Goal: Task Accomplishment & Management: Manage account settings

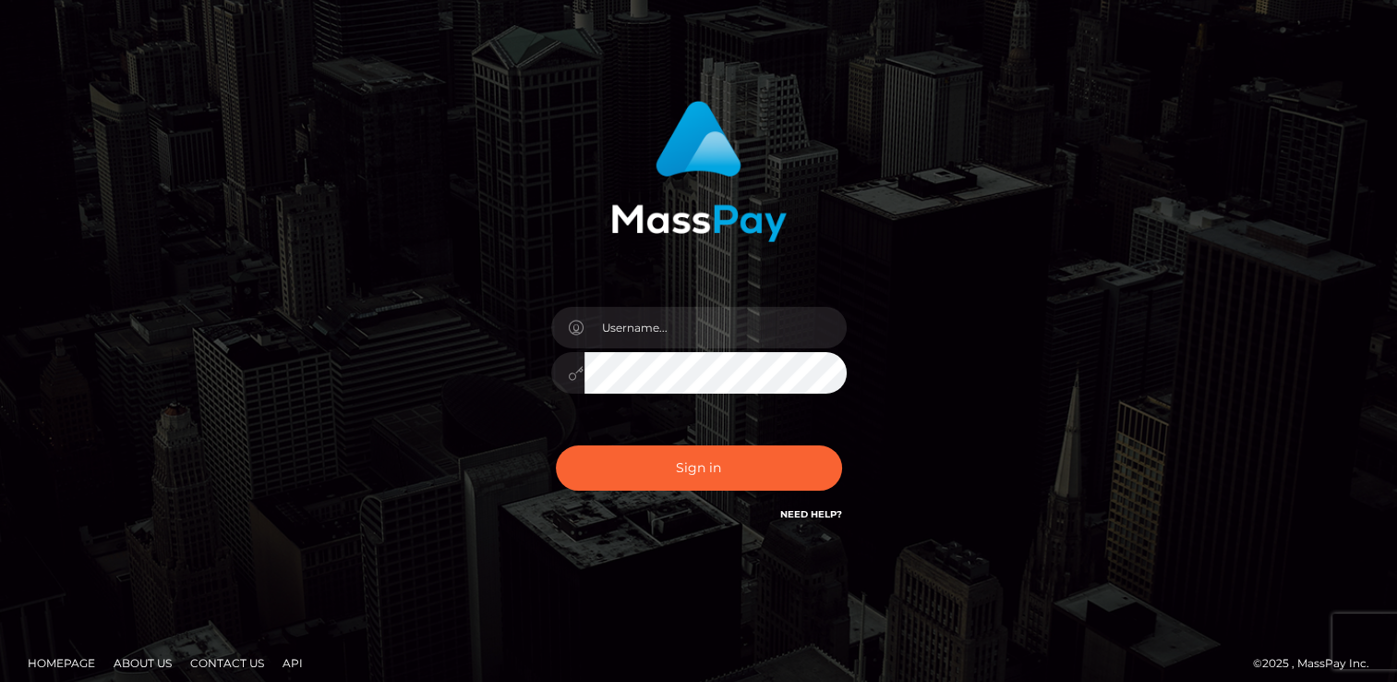
scroll to position [65, 0]
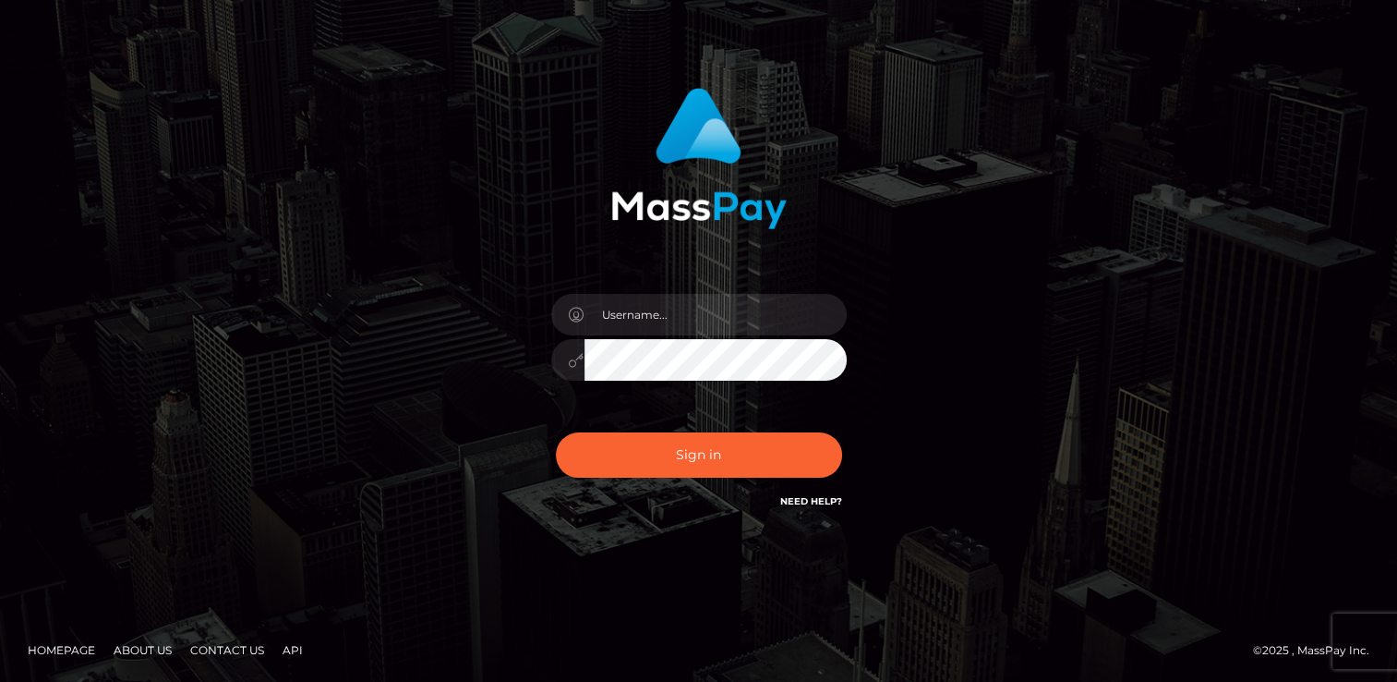
click at [811, 500] on link "Need Help?" at bounding box center [811, 501] width 62 height 12
drag, startPoint x: 735, startPoint y: 593, endPoint x: 725, endPoint y: 586, distance: 12.6
click at [733, 593] on div "Sign in" at bounding box center [698, 308] width 1397 height 747
click at [617, 310] on input "text" at bounding box center [716, 315] width 262 height 42
type input "goddessgracedivineonline@outlook.com"
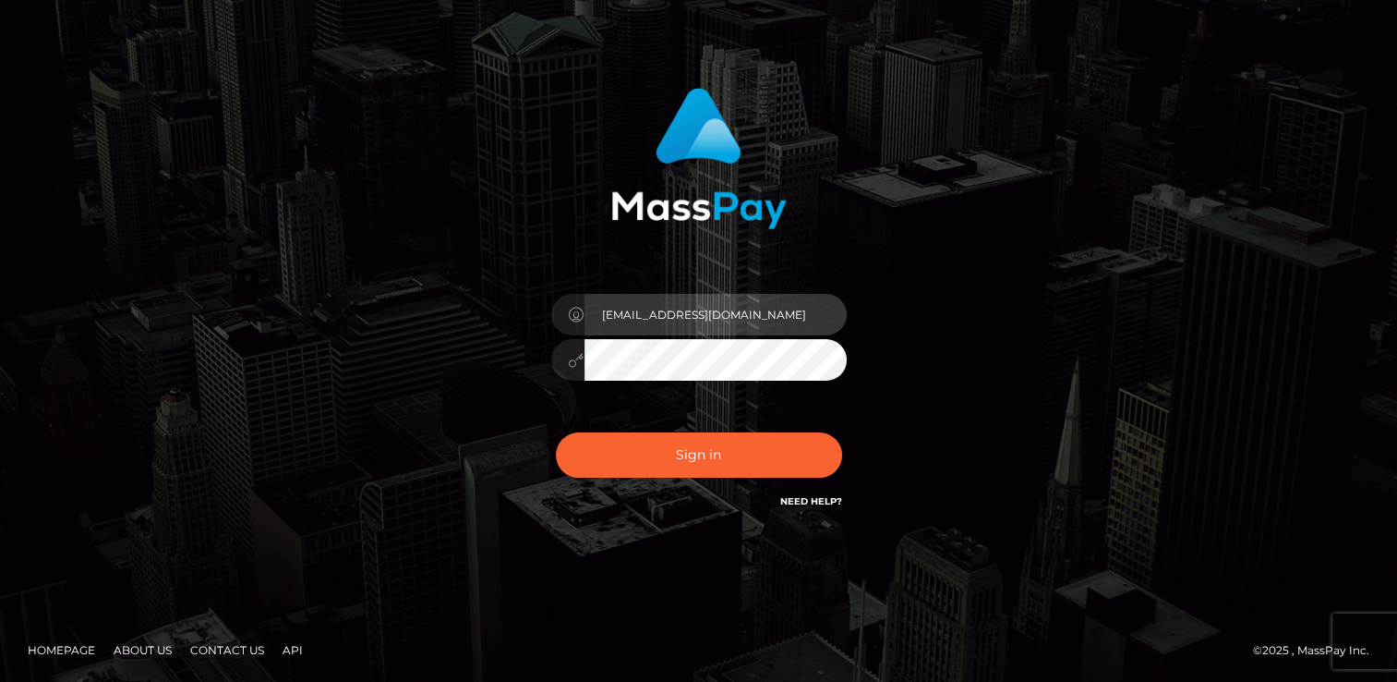
drag, startPoint x: 834, startPoint y: 314, endPoint x: 545, endPoint y: 320, distance: 289.1
click at [545, 320] on div "goddessgracedivineonline@outlook.com" at bounding box center [699, 350] width 323 height 141
click at [642, 316] on input "text" at bounding box center [716, 315] width 262 height 42
type input "goddessgracedivine@outlook.com"
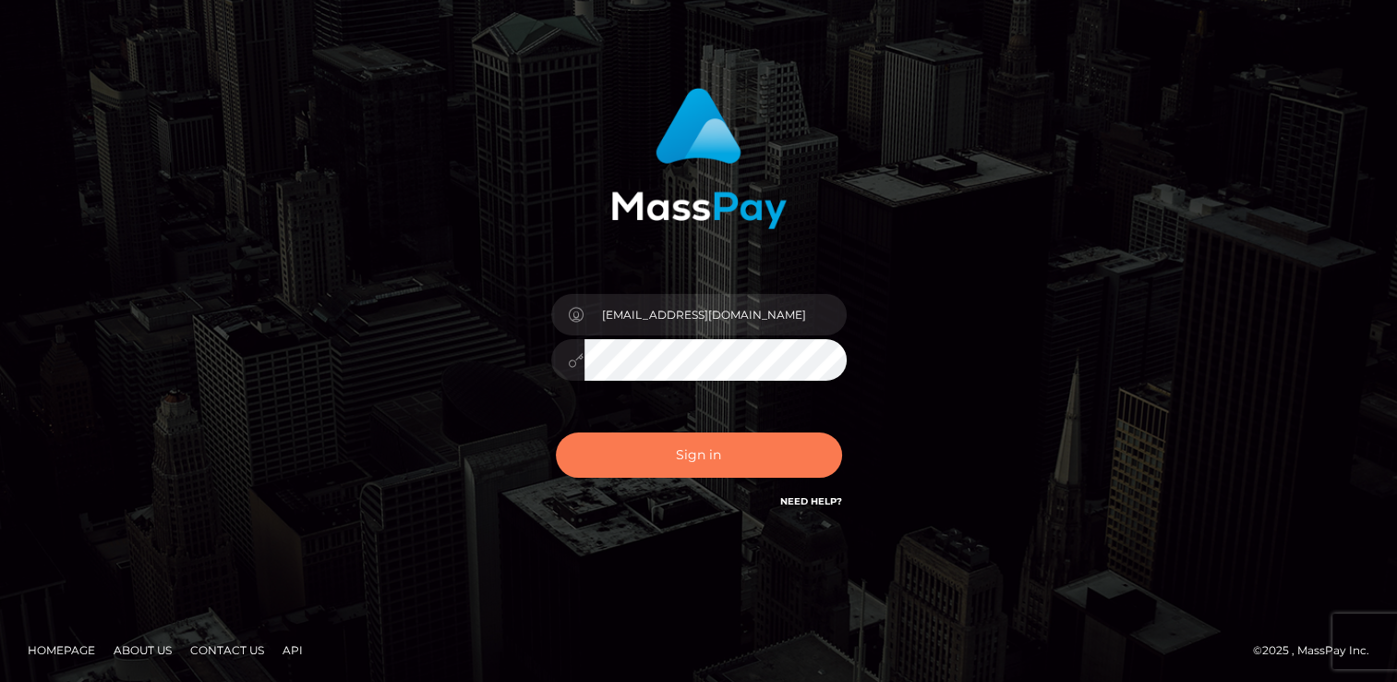
click at [706, 454] on button "Sign in" at bounding box center [699, 454] width 286 height 45
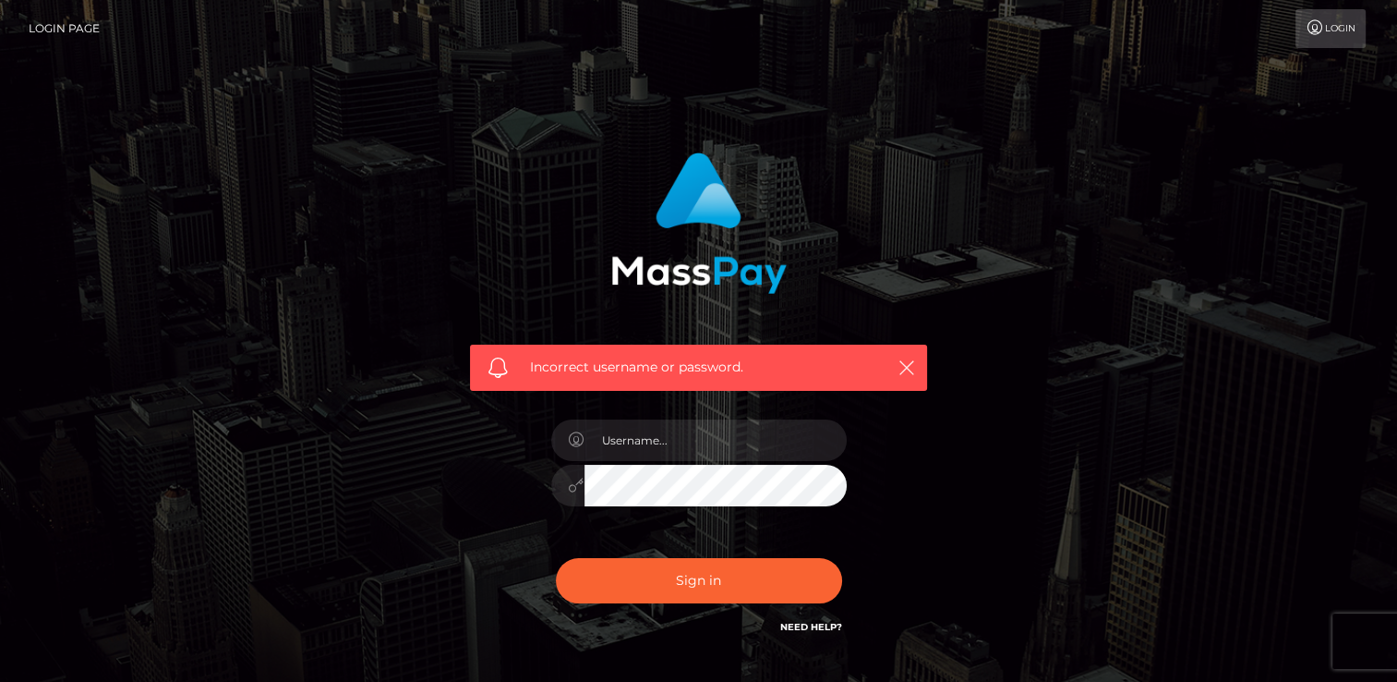
click at [1337, 27] on link "Login" at bounding box center [1331, 28] width 70 height 39
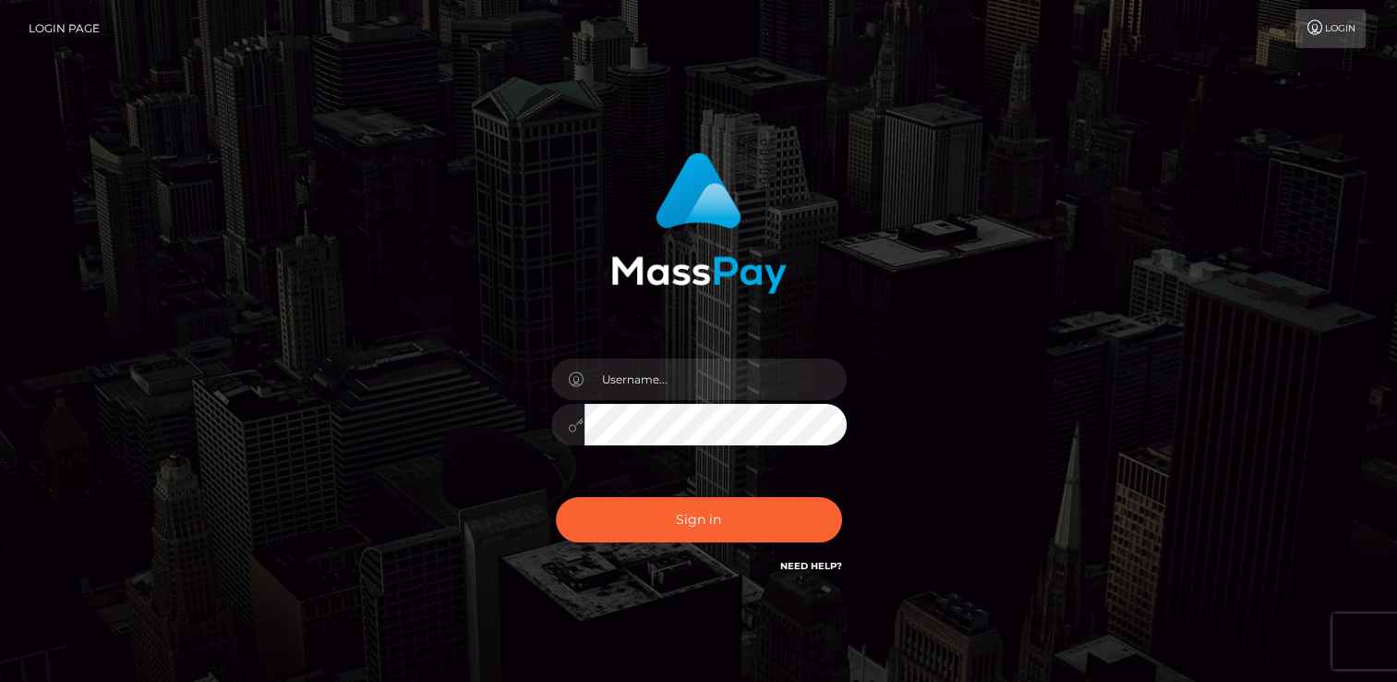
click at [790, 565] on link "Need Help?" at bounding box center [811, 566] width 62 height 12
drag, startPoint x: 8, startPoint y: 238, endPoint x: 8, endPoint y: 224, distance: 13.9
click at [7, 238] on div "Sign in" at bounding box center [698, 373] width 1397 height 747
click at [706, 396] on input "text" at bounding box center [716, 379] width 262 height 42
click at [556, 497] on button "Sign in" at bounding box center [699, 519] width 286 height 45
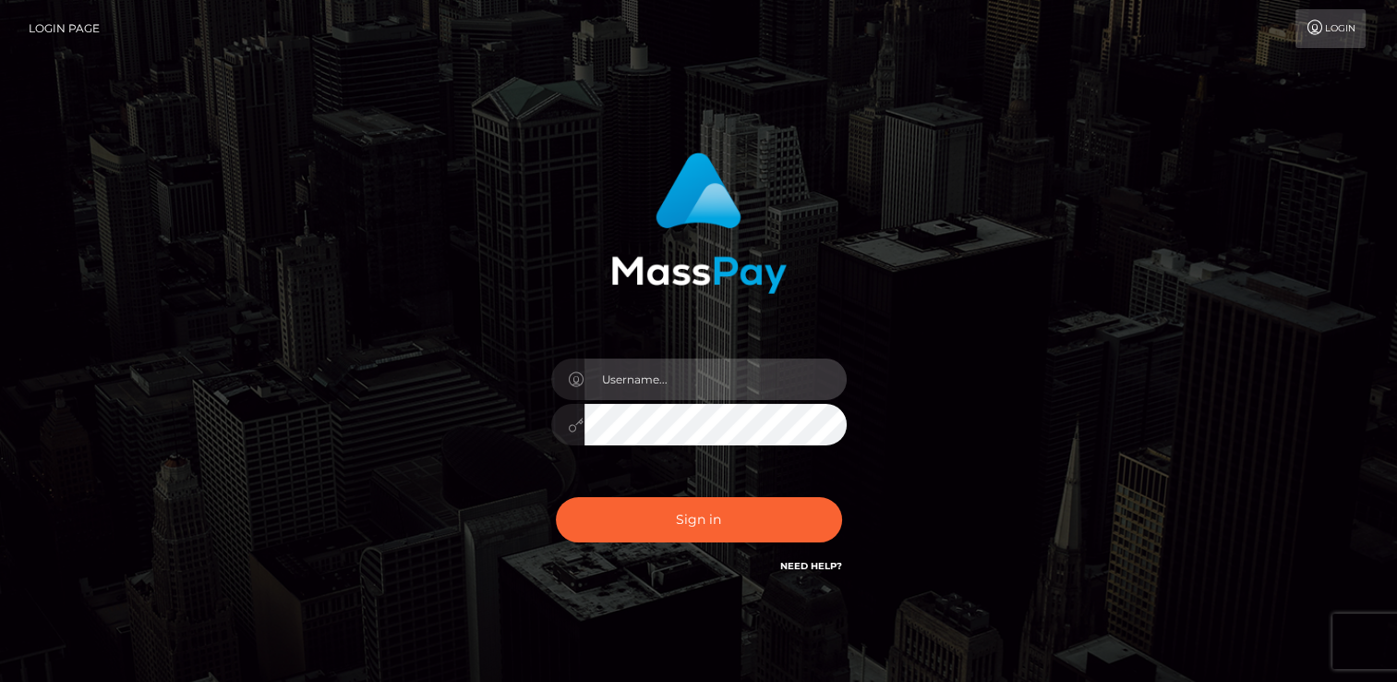
click at [724, 379] on input "text" at bounding box center [716, 379] width 262 height 42
type input "[EMAIL_ADDRESS][DOMAIN_NAME]"
click at [556, 497] on button "Sign in" at bounding box center [699, 519] width 286 height 45
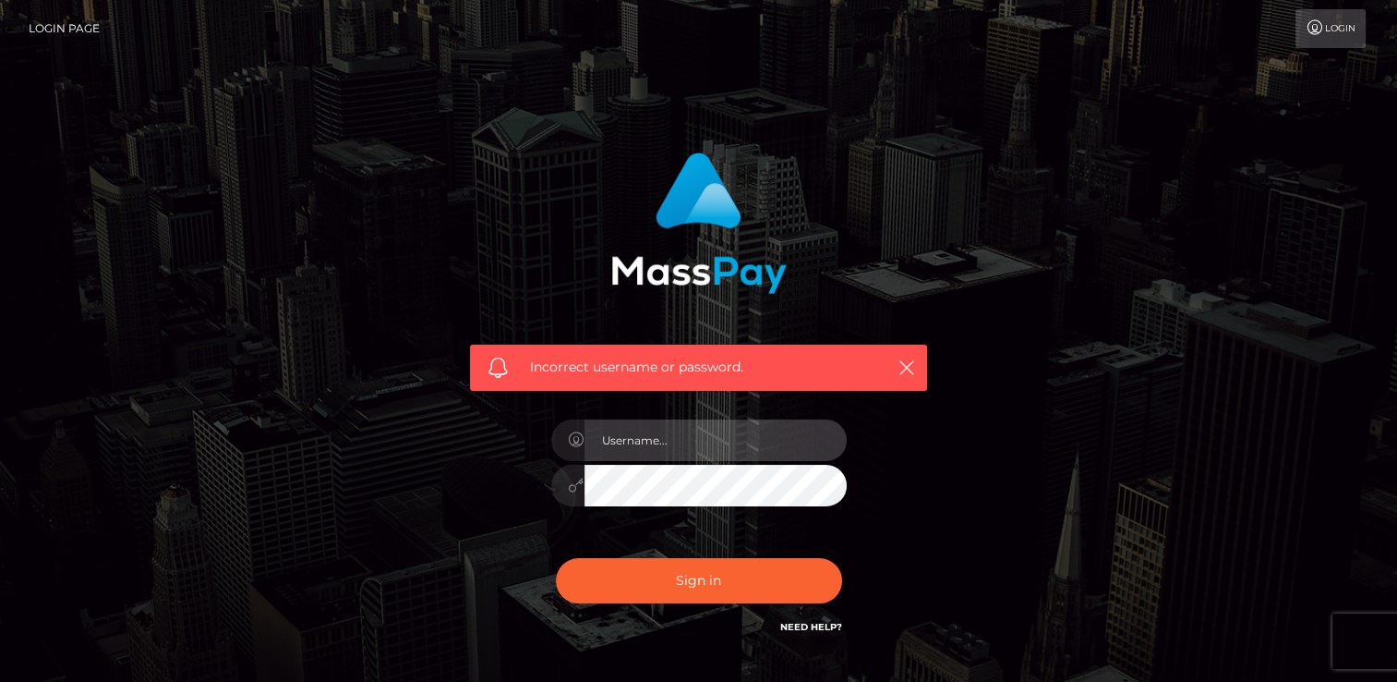
click at [674, 444] on input "text" at bounding box center [716, 440] width 262 height 42
type input "goddessgracedivine@outlook.com"
click at [556, 558] on button "Sign in" at bounding box center [699, 580] width 286 height 45
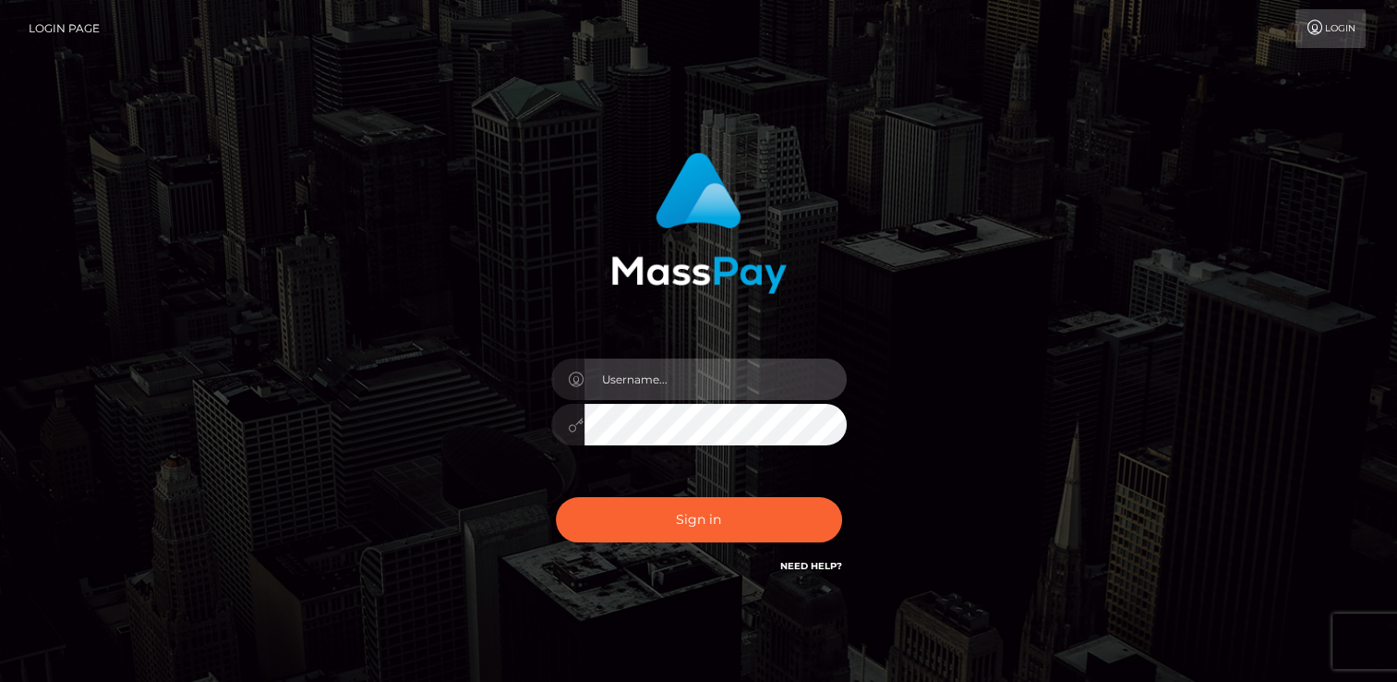
click at [719, 390] on input "text" at bounding box center [716, 379] width 262 height 42
type input "[EMAIL_ADDRESS][DOMAIN_NAME]"
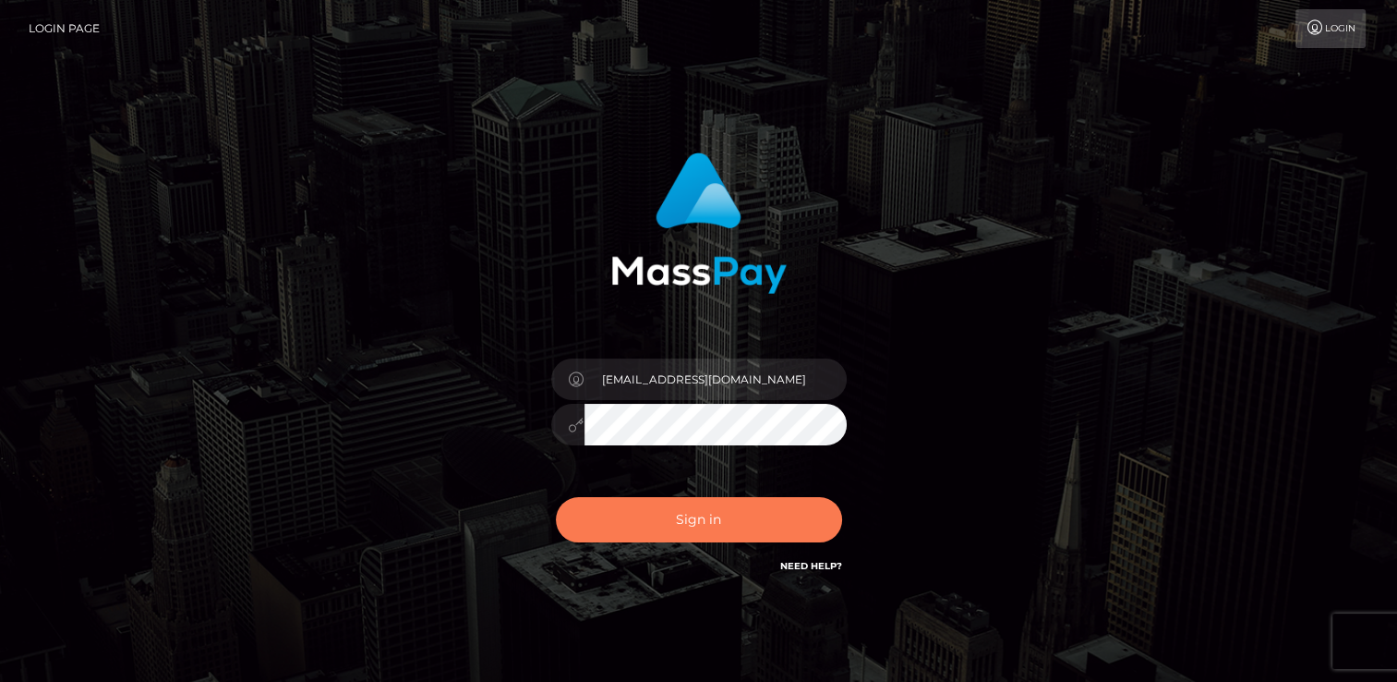
click at [754, 513] on button "Sign in" at bounding box center [699, 519] width 286 height 45
